Goal: Obtain resource: Download file/media

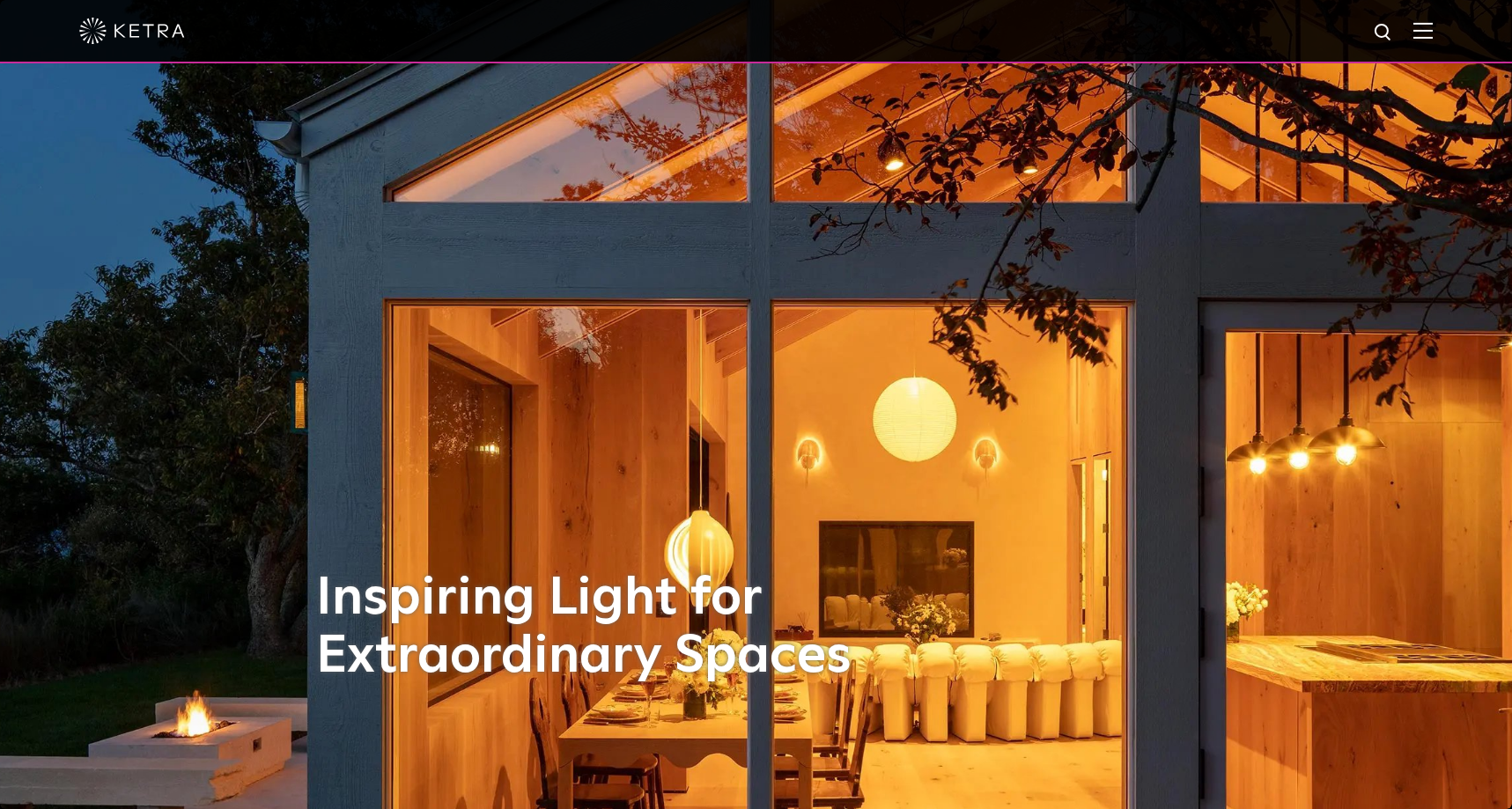
click at [1431, 32] on img at bounding box center [1423, 30] width 19 height 17
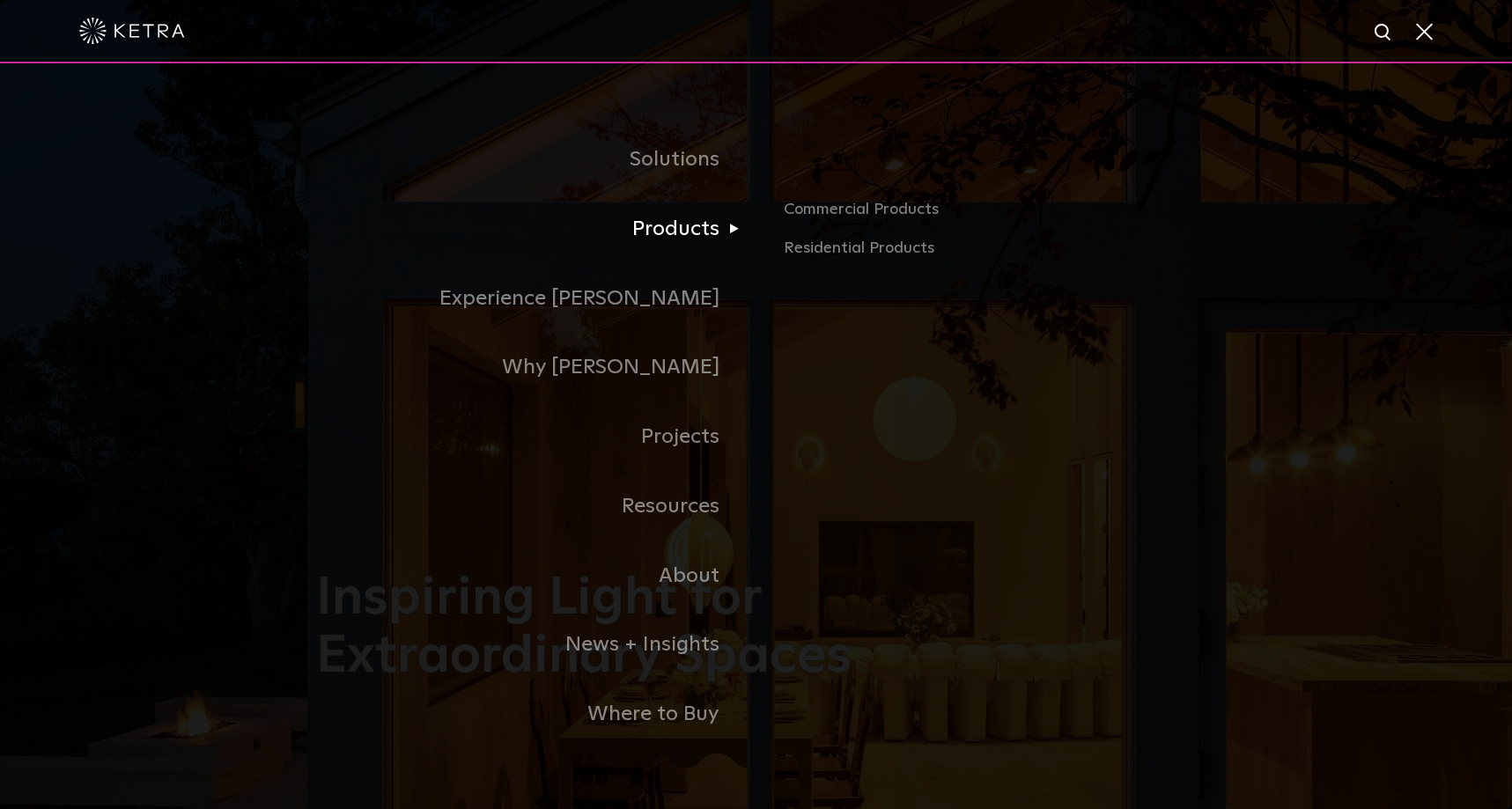
click at [677, 229] on link "Products" at bounding box center [536, 229] width 440 height 70
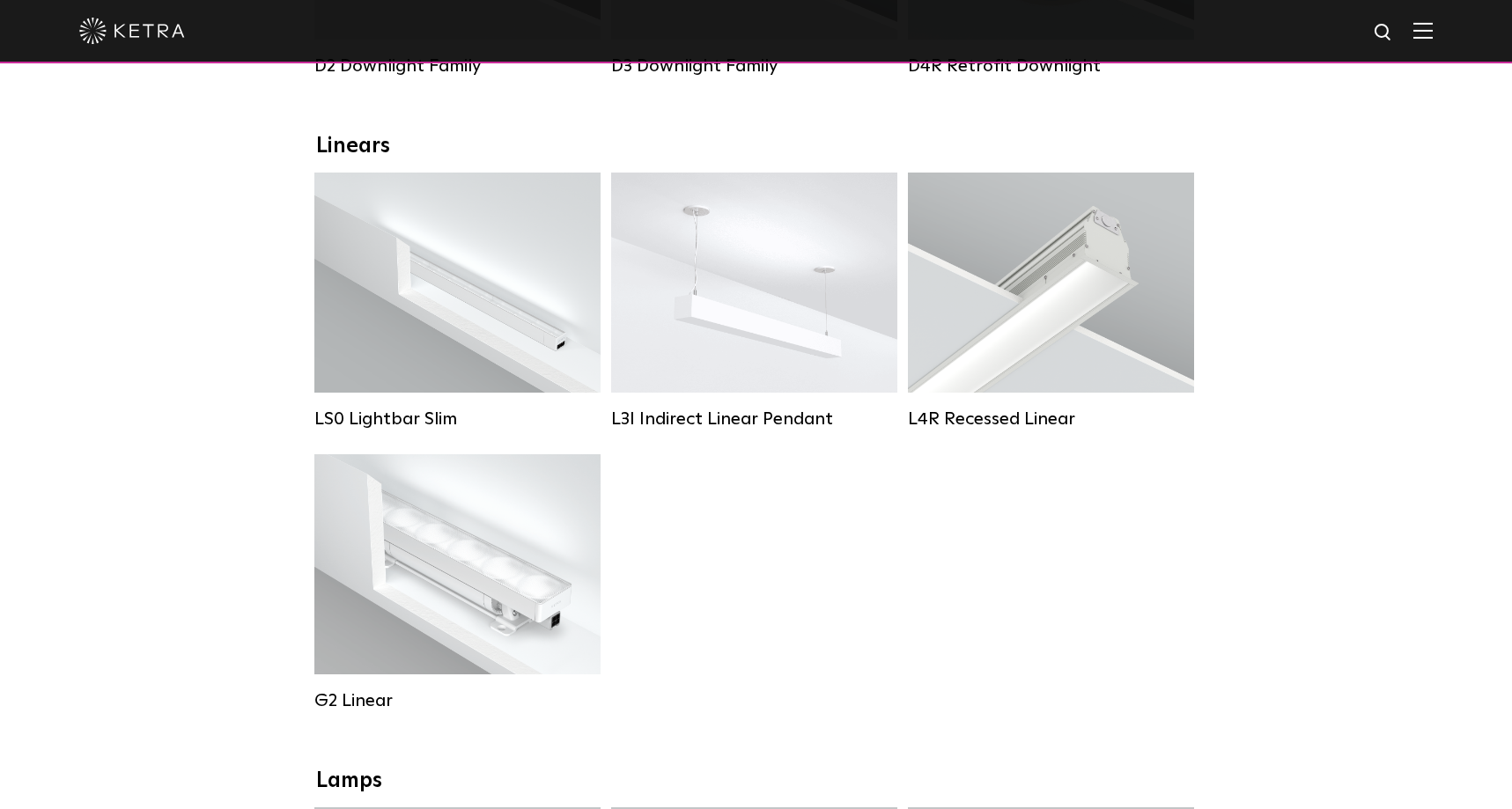
scroll to position [577, 0]
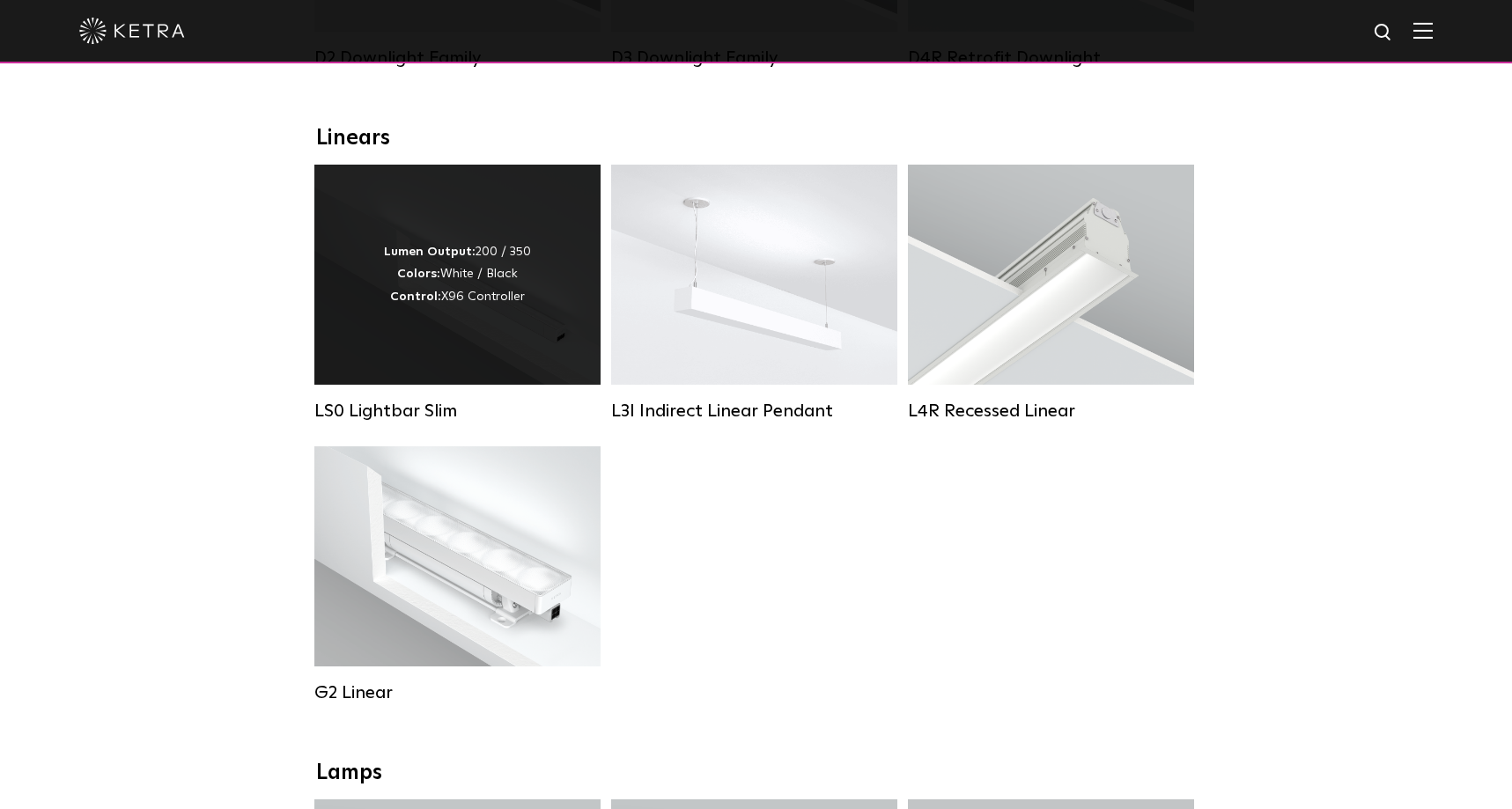
click at [490, 353] on div "Lumen Output: 200 / 350 Colors: White / Black Control: X96 Controller" at bounding box center [457, 275] width 286 height 220
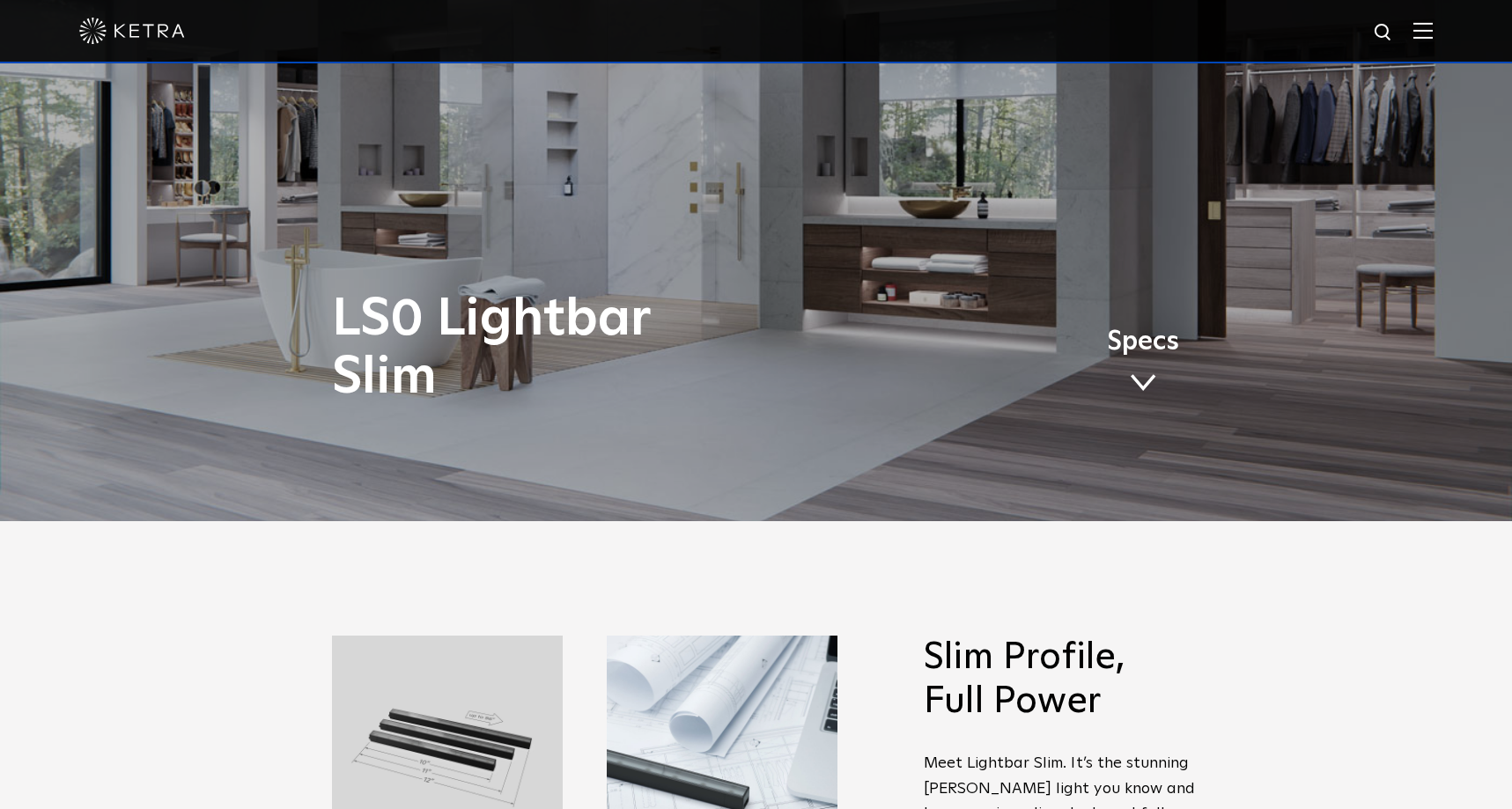
scroll to position [237, 0]
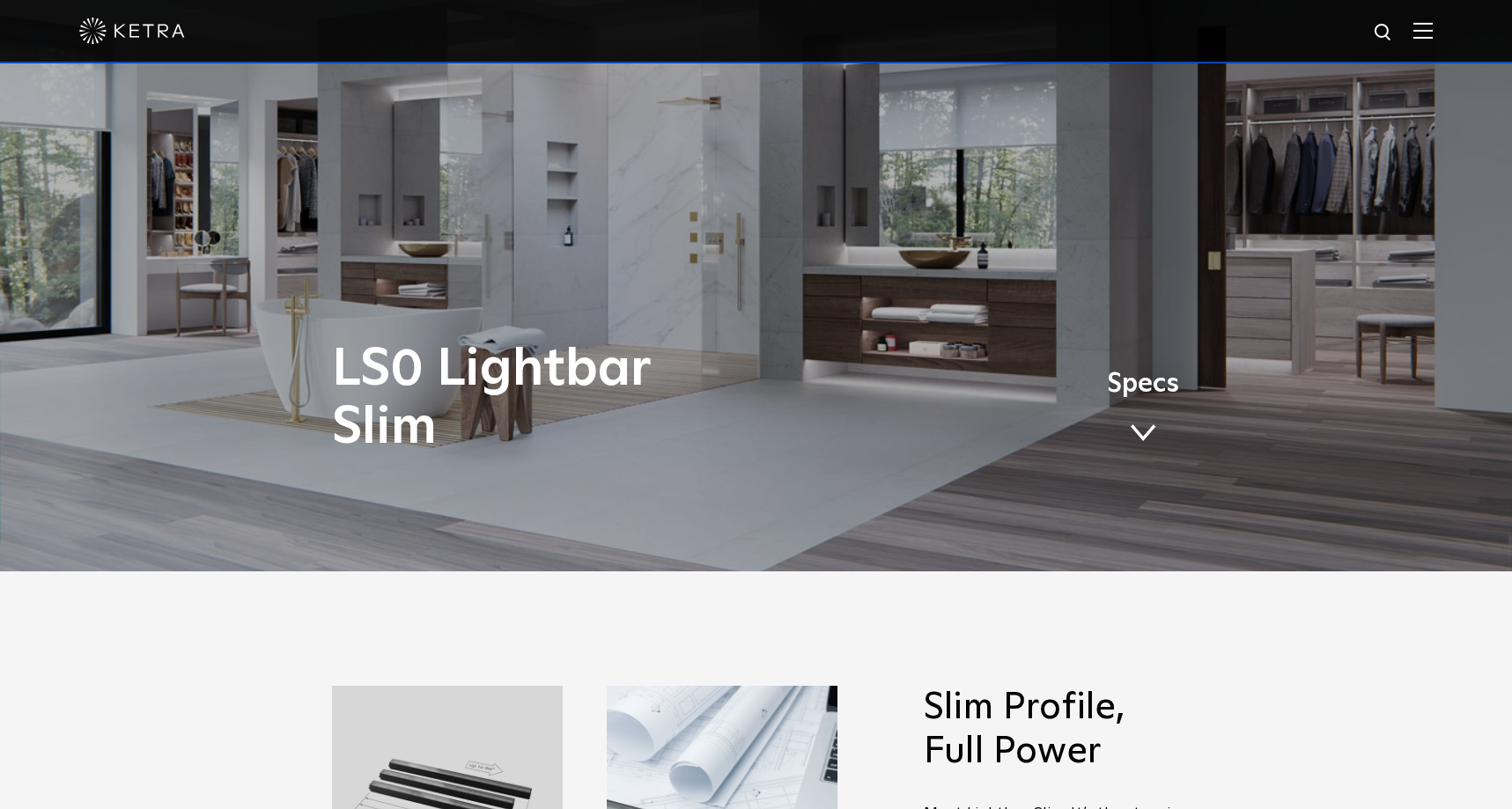
click at [1143, 387] on span "Specs" at bounding box center [1143, 384] width 73 height 26
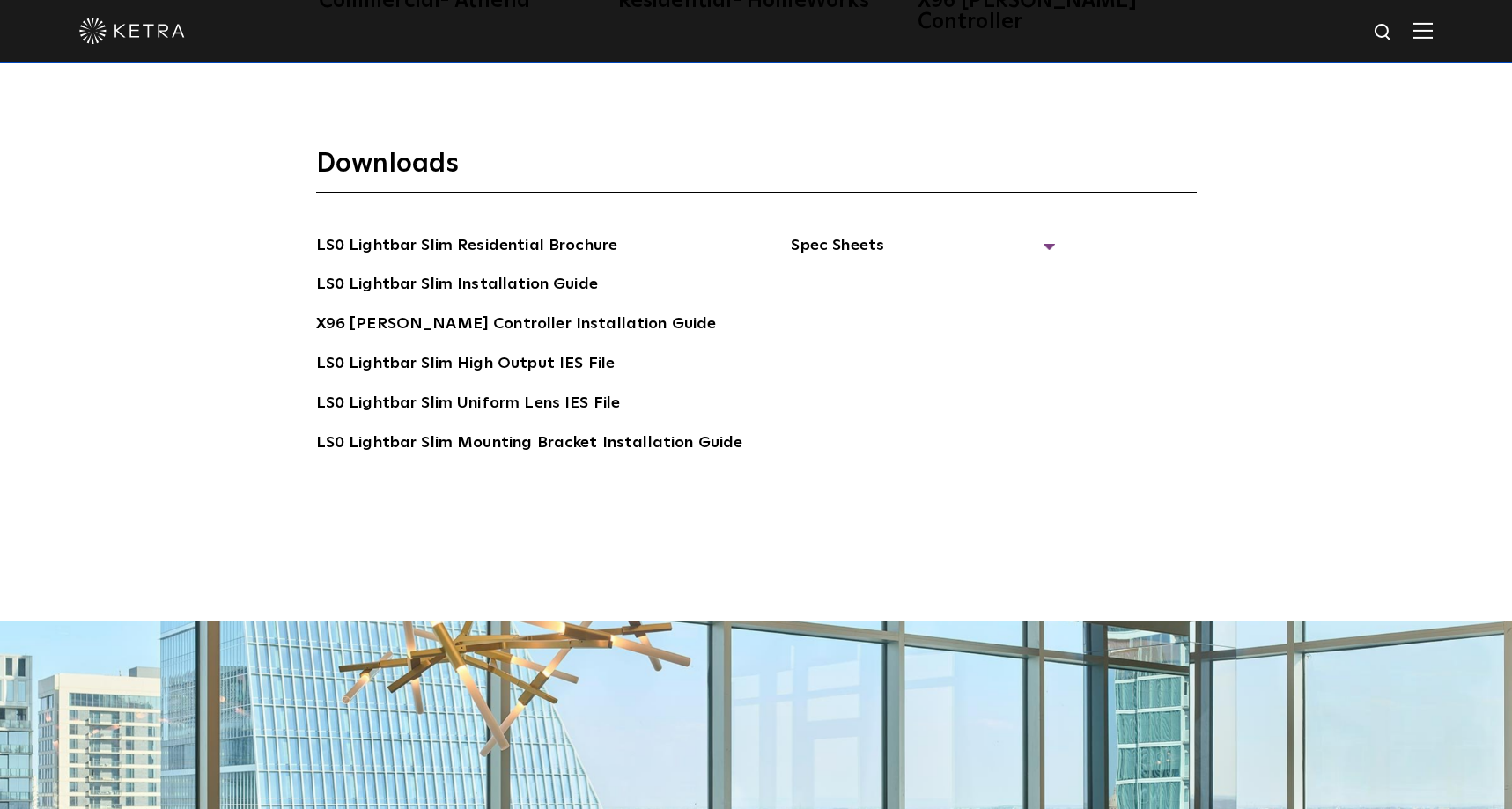
scroll to position [3662, 0]
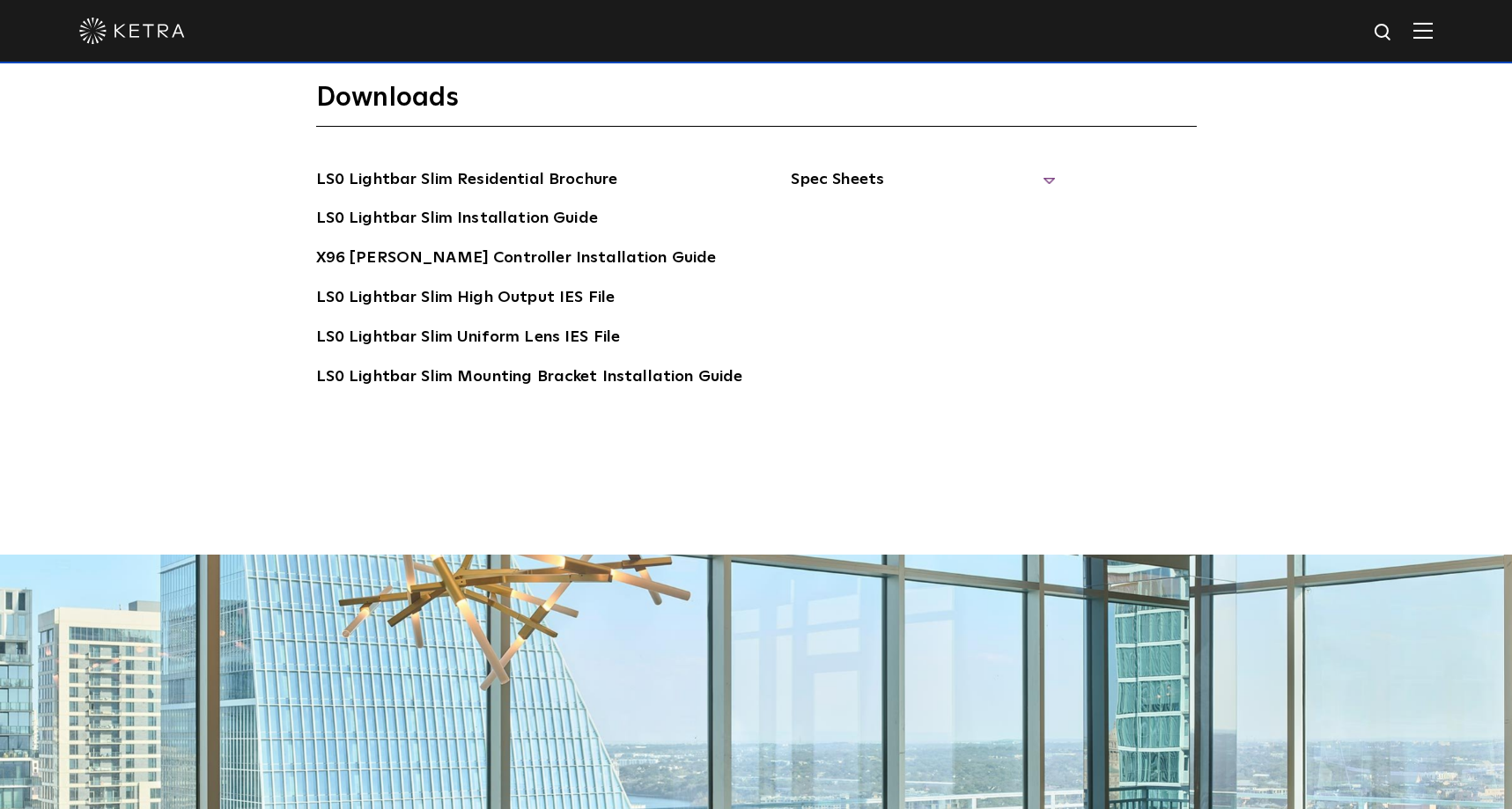
click at [863, 167] on span "Spec Sheets" at bounding box center [923, 187] width 264 height 39
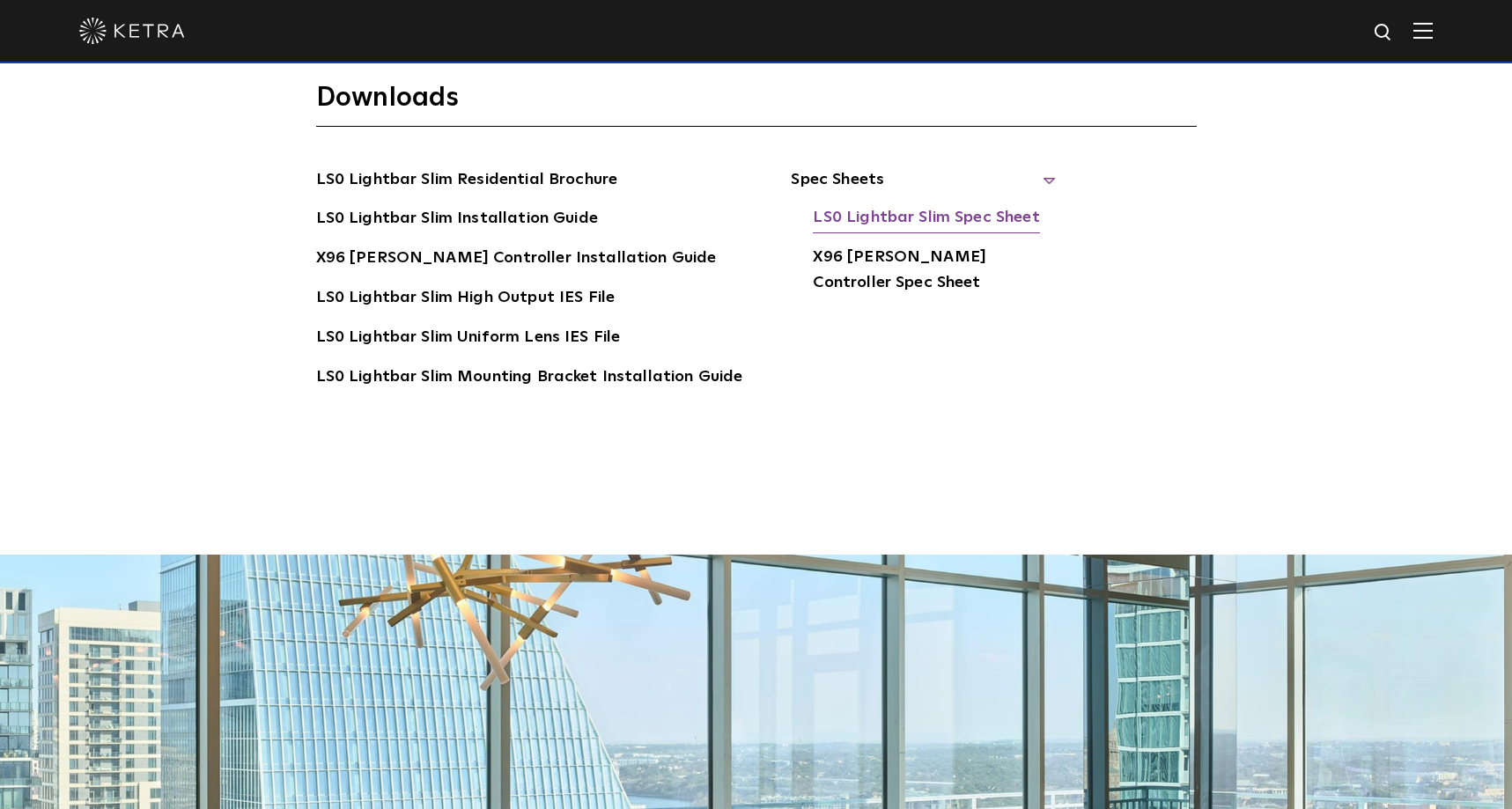
click at [935, 206] on link "LS0 Lightbar Slim Spec Sheet" at bounding box center [925, 220] width 226 height 28
